Goal: Task Accomplishment & Management: Use online tool/utility

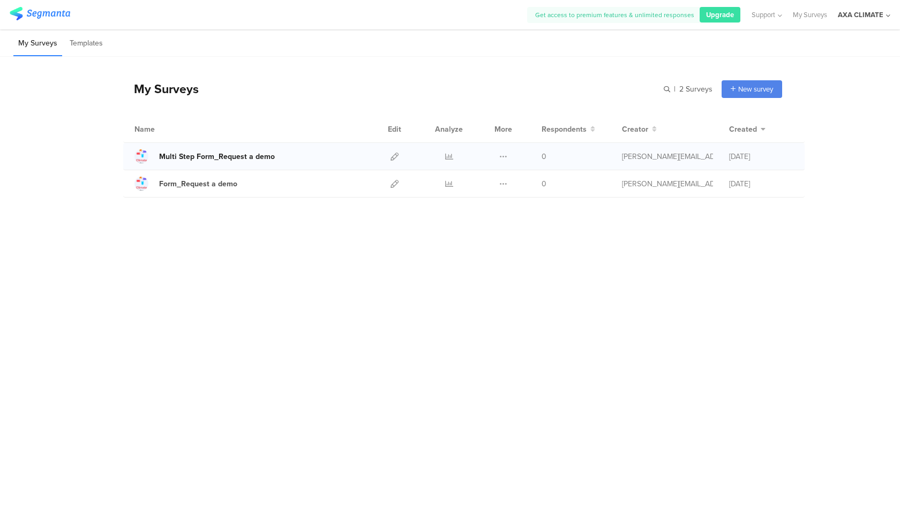
click at [238, 150] on link "Multi Step Form_Request a demo" at bounding box center [204, 156] width 140 height 14
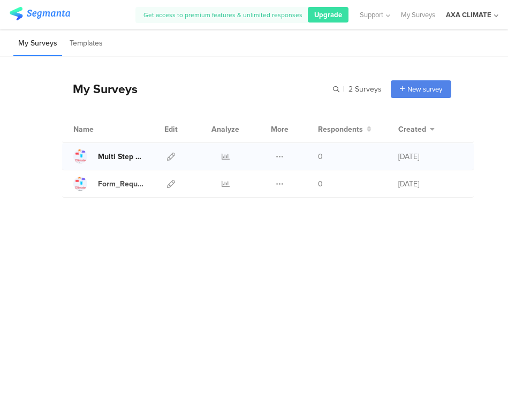
click at [112, 157] on div "Multi Step Form_Request a demo" at bounding box center [121, 156] width 46 height 11
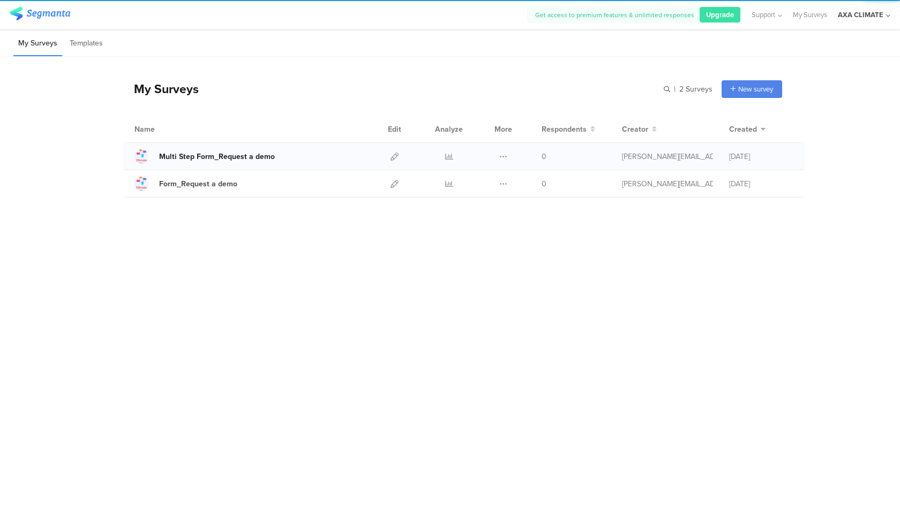
click at [208, 158] on div "Multi Step Form_Request a demo" at bounding box center [217, 156] width 116 height 11
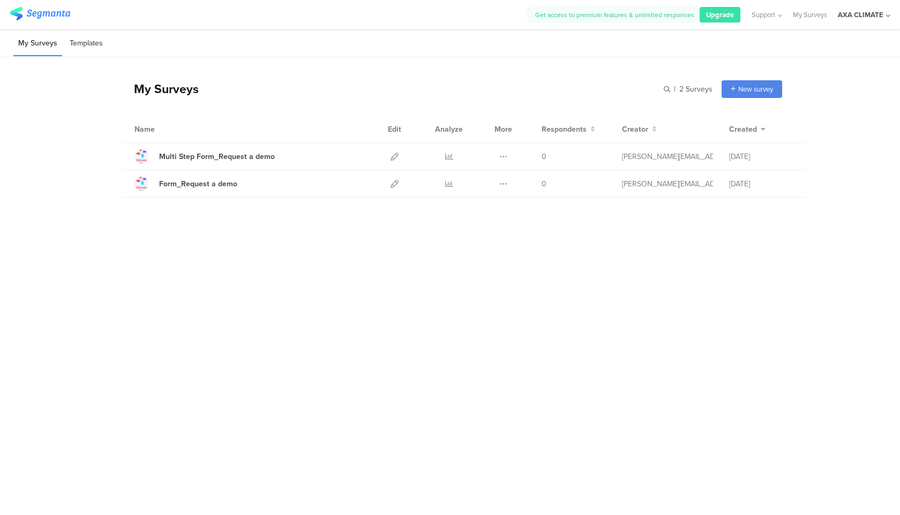
click at [81, 42] on li "Templates" at bounding box center [86, 43] width 43 height 25
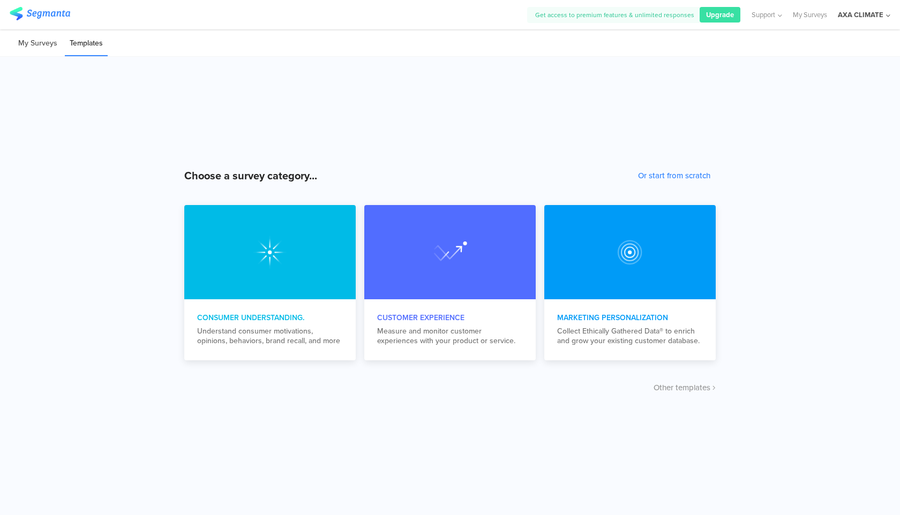
click at [20, 42] on li "My Surveys" at bounding box center [37, 43] width 49 height 25
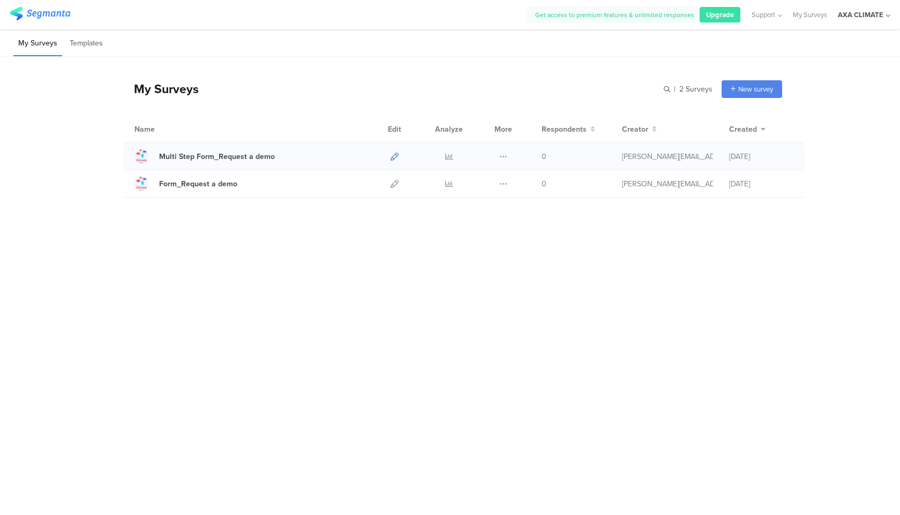
click at [396, 154] on icon at bounding box center [394, 157] width 8 height 8
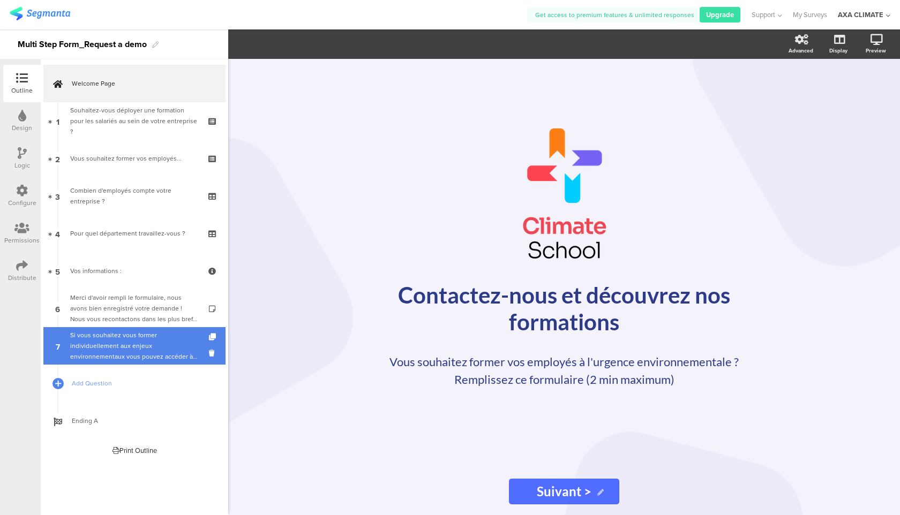
click at [127, 350] on div "Si vous souhaitez vous former individuellement aux enjeux environnementaux vous…" at bounding box center [134, 346] width 128 height 32
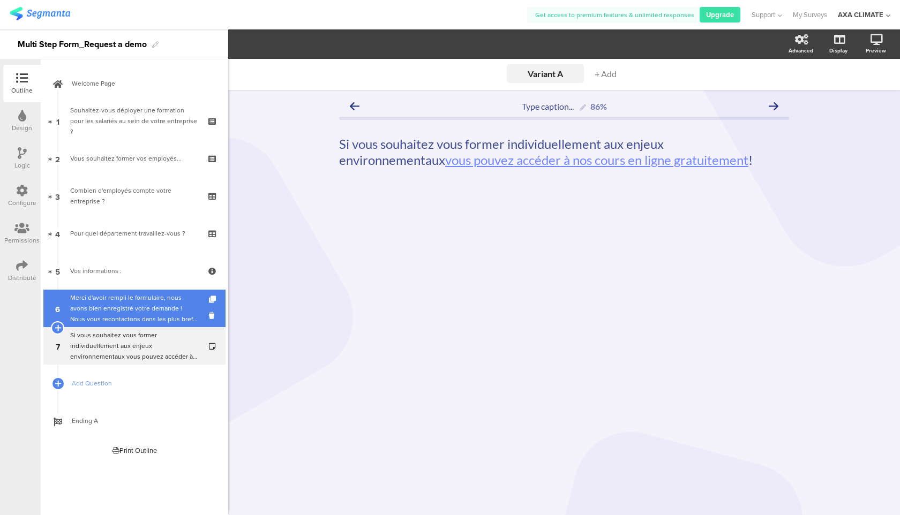
click at [107, 309] on div "Merci d'avoir rempli le formulaire, nous avons bien enregistré votre demande ! …" at bounding box center [134, 308] width 128 height 32
